Goal: Navigation & Orientation: Find specific page/section

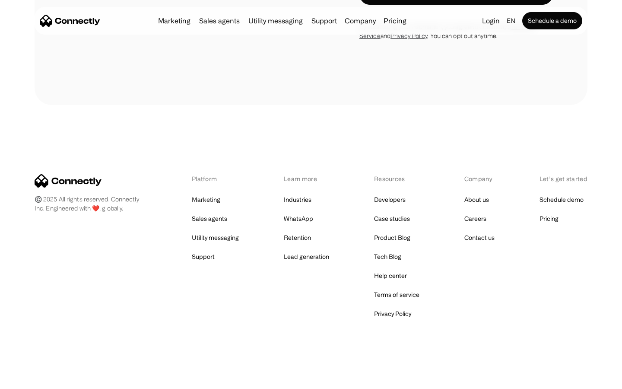
scroll to position [349, 0]
